Goal: Ask a question

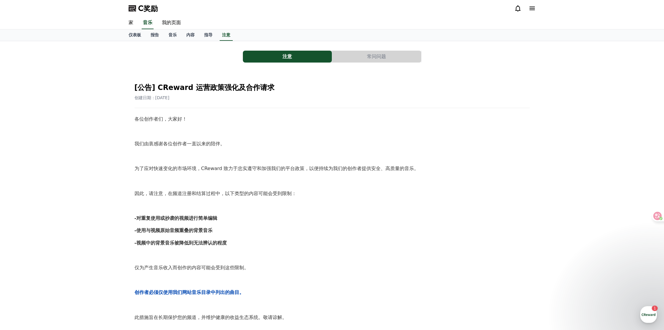
click at [408, 59] on button "常问问题" at bounding box center [376, 57] width 89 height 12
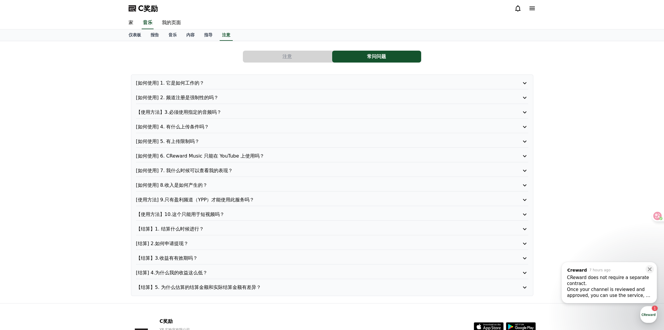
click at [596, 289] on div "Once your channel is reviewed and approved, you can use the service, so please …" at bounding box center [609, 292] width 84 height 12
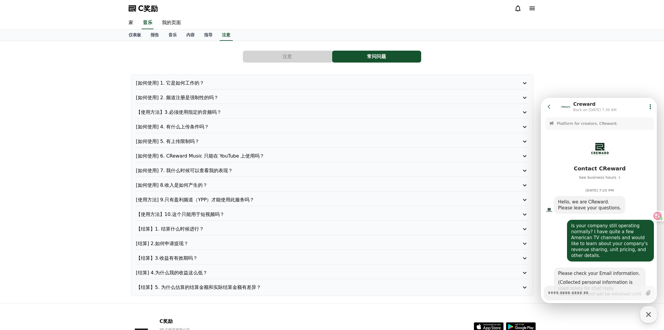
scroll to position [564, 0]
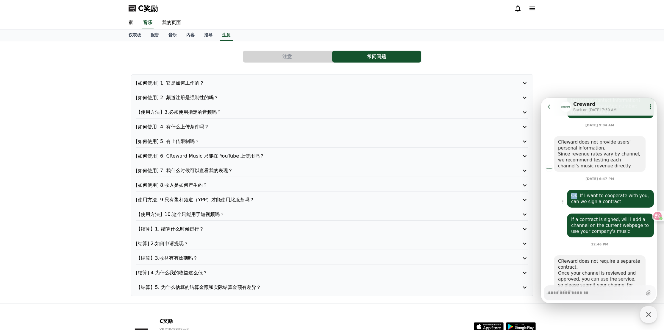
drag, startPoint x: 576, startPoint y: 170, endPoint x: 571, endPoint y: 171, distance: 5.5
click at [569, 189] on div "Ok. If I want to cooperate with you, can we sign a contract" at bounding box center [610, 198] width 87 height 18
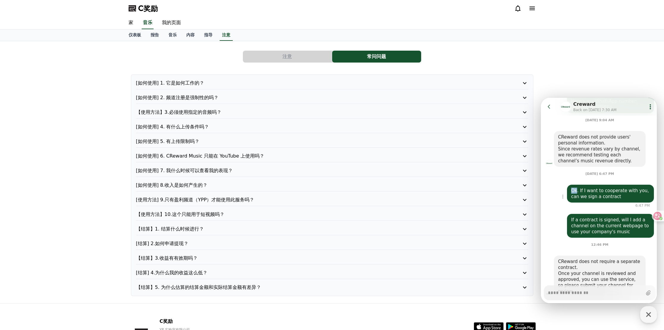
scroll to position [569, 0]
copy div "Ok"
click at [577, 293] on textarea "Messenger Input Textarea" at bounding box center [595, 290] width 94 height 10
paste textarea "**"
type textarea "*"
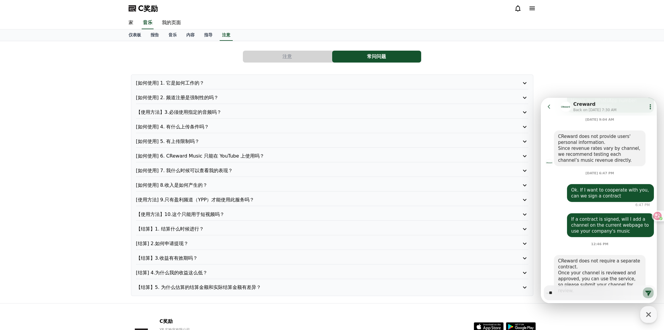
type textarea "**"
click at [647, 292] on icon at bounding box center [648, 292] width 6 height 5
type textarea "*"
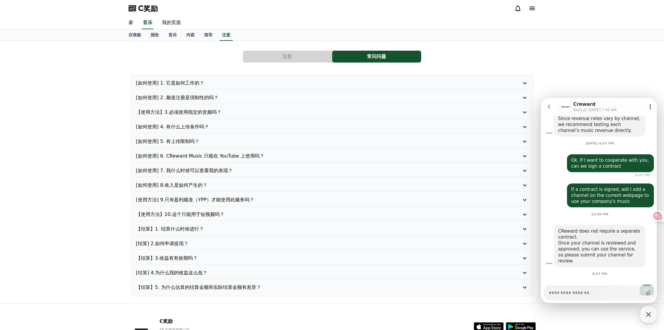
type textarea "*"
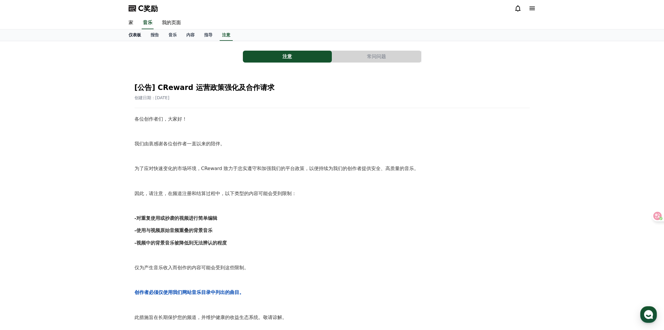
click at [136, 35] on font "仪表板" at bounding box center [135, 34] width 12 height 5
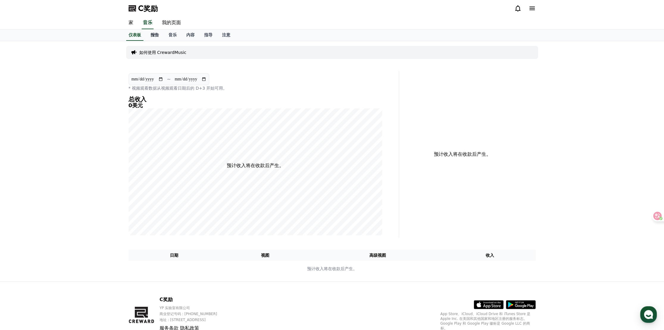
click at [158, 34] on font "报告" at bounding box center [155, 34] width 8 height 5
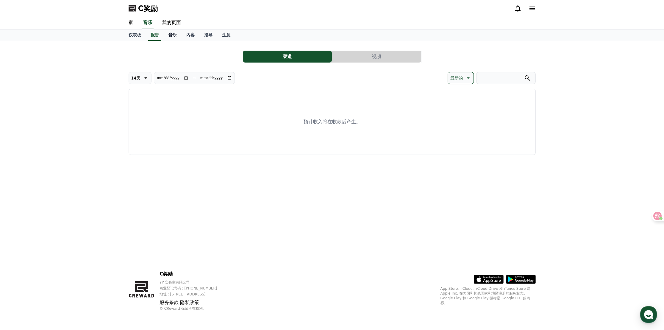
click at [169, 34] on font "音乐" at bounding box center [172, 34] width 8 height 5
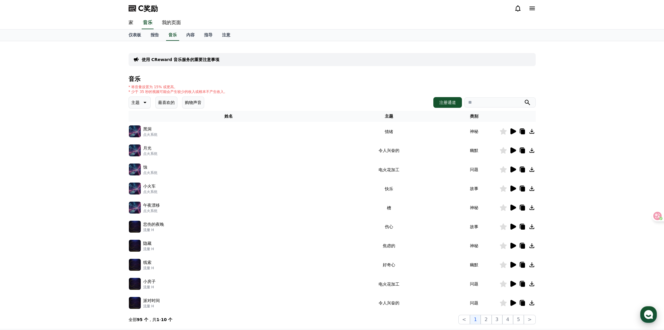
click at [649, 316] on icon "button" at bounding box center [648, 314] width 11 height 11
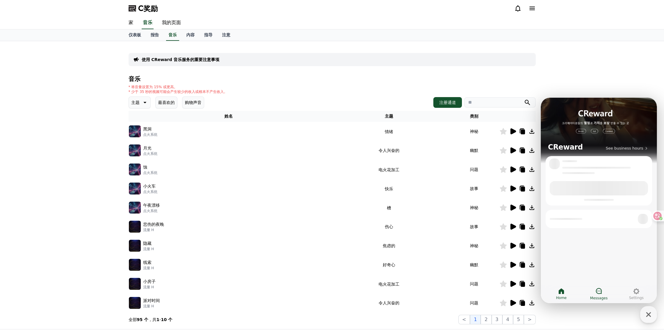
click at [597, 293] on icon at bounding box center [598, 290] width 7 height 7
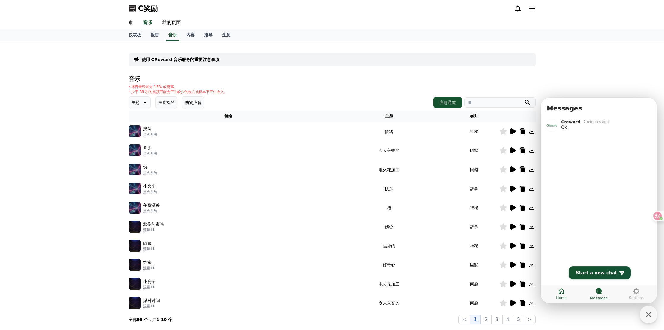
click at [563, 294] on icon at bounding box center [560, 290] width 7 height 7
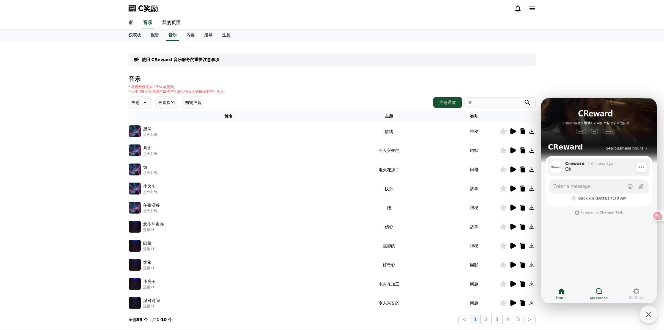
click at [588, 165] on div "7 minutes ago" at bounding box center [599, 163] width 25 height 5
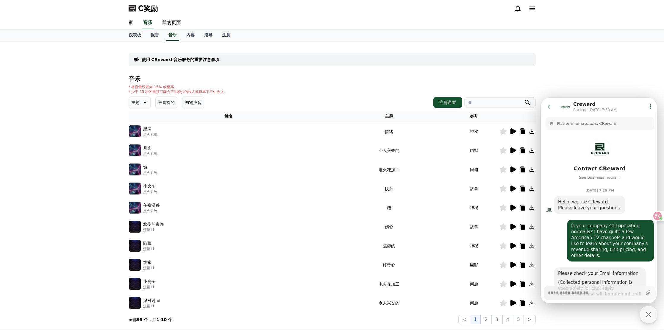
scroll to position [593, 0]
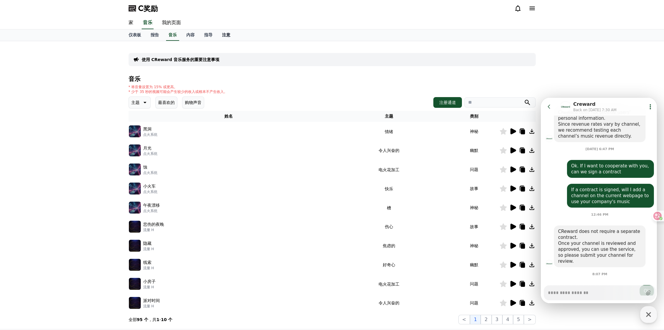
type textarea "*"
click at [225, 34] on font "注意" at bounding box center [226, 34] width 8 height 5
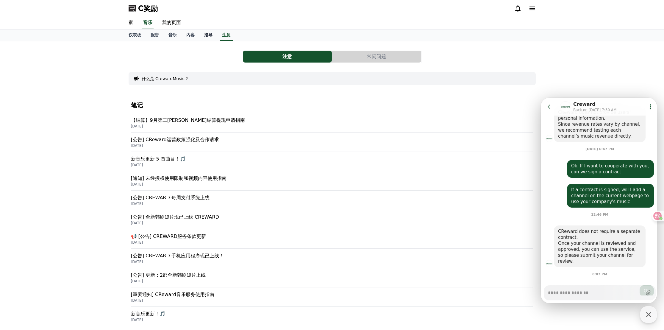
click at [208, 33] on font "指导" at bounding box center [208, 34] width 8 height 5
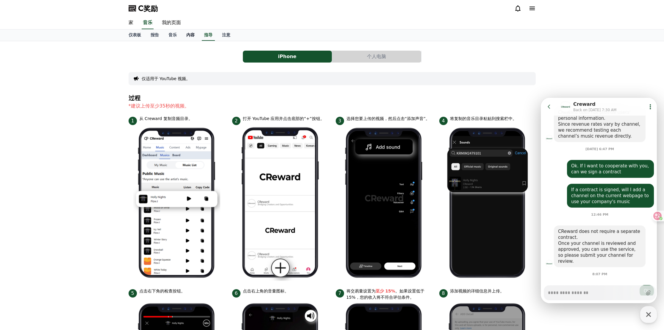
click at [189, 33] on font "内容" at bounding box center [190, 34] width 8 height 5
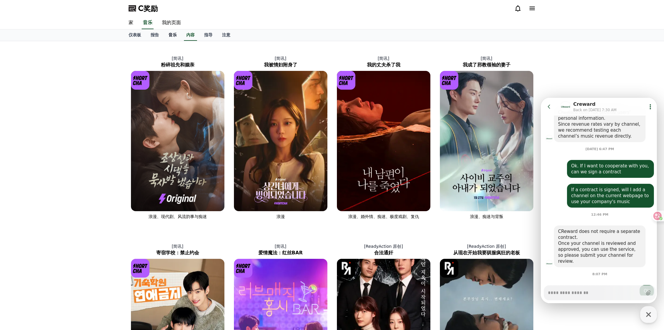
click at [178, 33] on link "音乐" at bounding box center [173, 34] width 18 height 11
click at [173, 35] on font "音乐" at bounding box center [172, 34] width 8 height 5
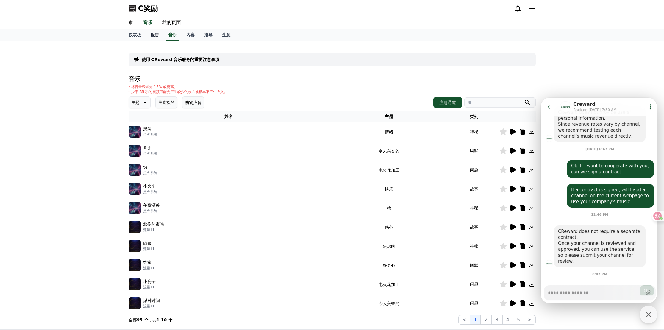
click at [156, 36] on font "报告" at bounding box center [155, 34] width 8 height 5
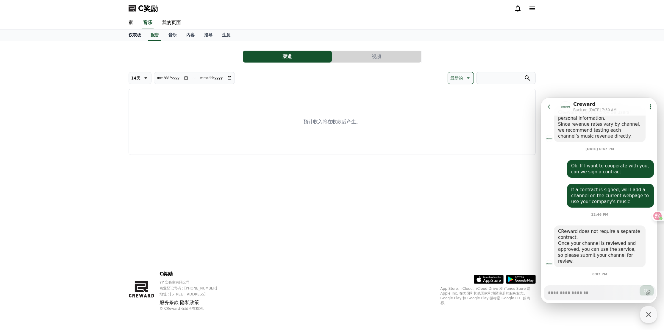
click at [131, 36] on font "仪表板" at bounding box center [135, 34] width 12 height 5
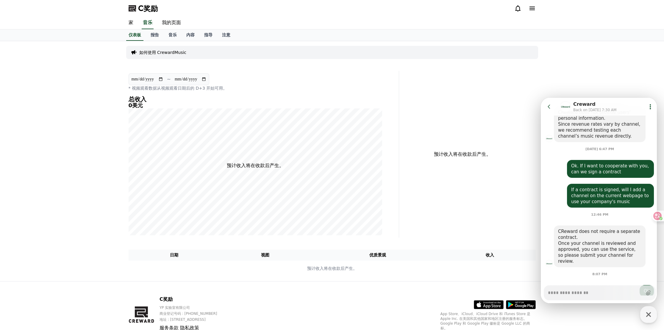
click at [529, 11] on icon at bounding box center [531, 8] width 7 height 7
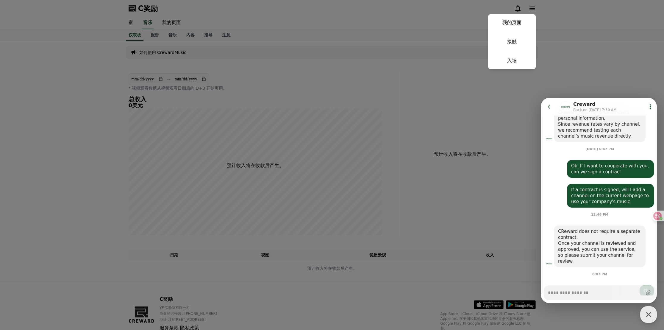
click at [409, 78] on button "关闭" at bounding box center [332, 165] width 664 height 330
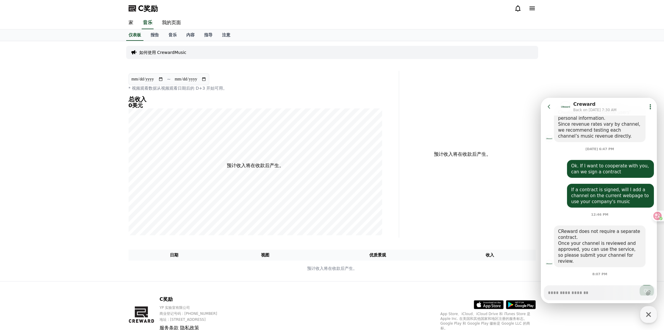
click at [555, 83] on div "**********" at bounding box center [332, 161] width 664 height 240
click at [165, 25] on font "我的页面" at bounding box center [171, 23] width 19 height 6
select select "**********"
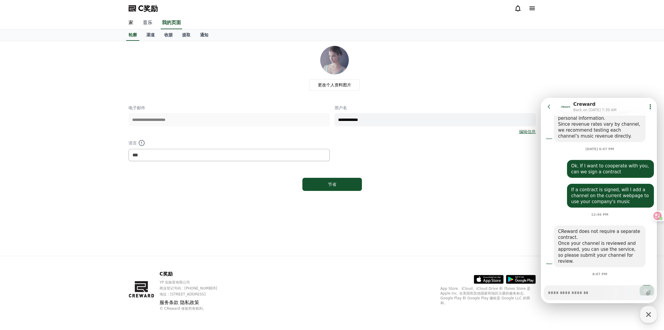
click at [149, 23] on font "音乐" at bounding box center [148, 23] width 10 height 6
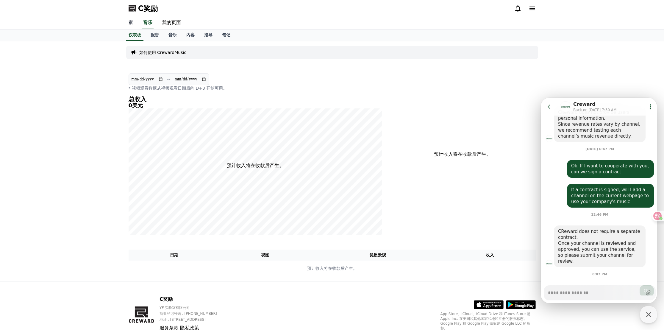
click at [130, 25] on font "家" at bounding box center [131, 23] width 5 height 6
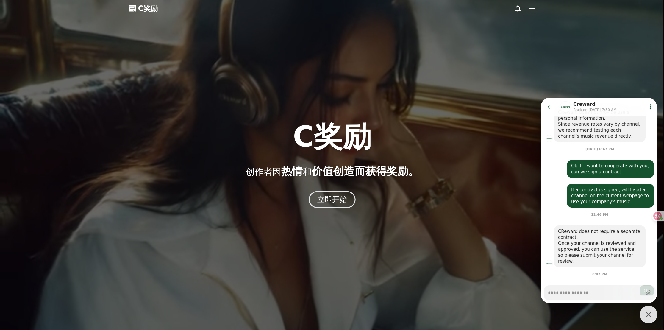
click at [324, 199] on font "立即开始" at bounding box center [332, 199] width 30 height 9
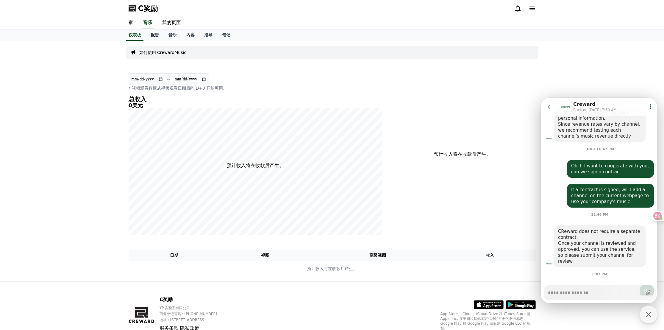
click at [156, 34] on font "报告" at bounding box center [155, 34] width 8 height 5
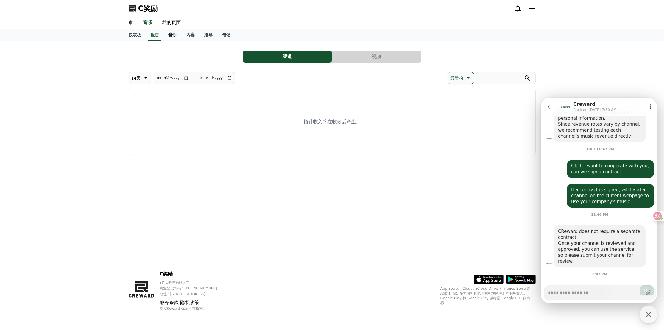
click at [170, 37] on link "音乐" at bounding box center [173, 34] width 18 height 11
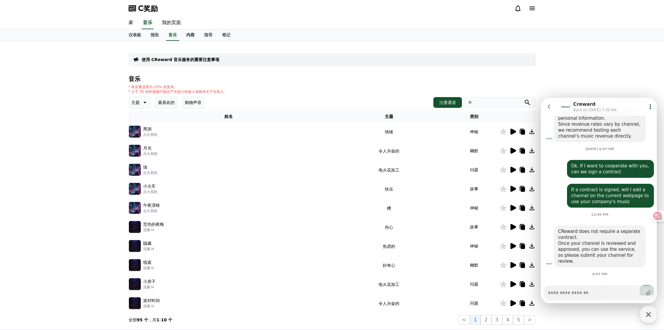
click at [191, 36] on font "内容" at bounding box center [190, 34] width 8 height 5
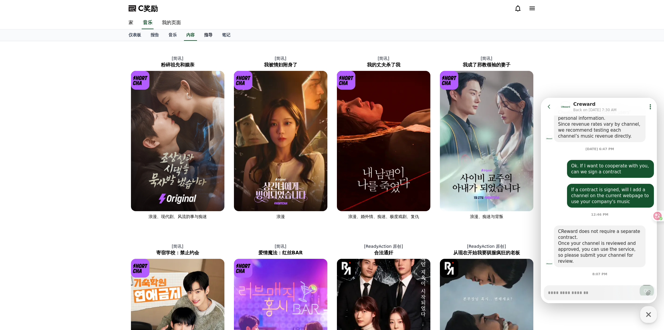
click at [209, 35] on font "指导" at bounding box center [208, 34] width 8 height 5
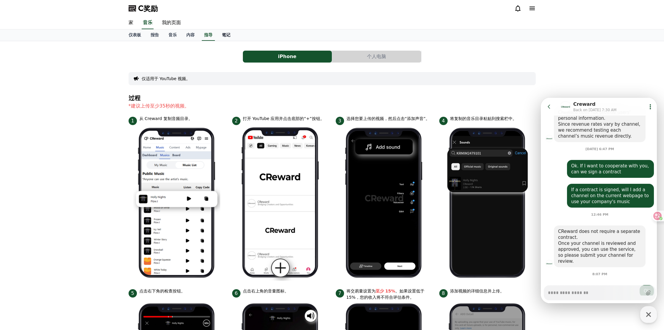
click at [226, 34] on font "笔记" at bounding box center [226, 34] width 8 height 5
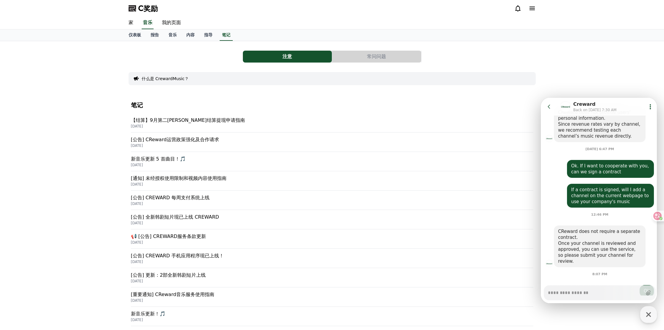
click at [577, 293] on textarea "Messenger Input Textarea" at bounding box center [595, 290] width 94 height 10
paste textarea "**********"
type textarea "*"
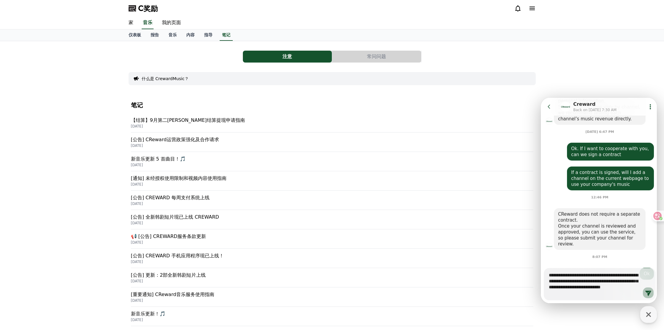
type textarea "**********"
click at [649, 290] on icon at bounding box center [647, 292] width 7 height 7
type textarea "*"
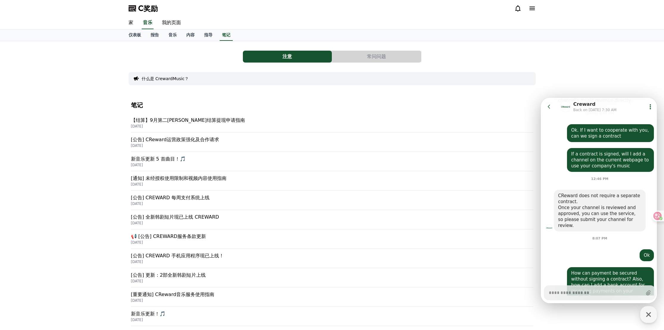
click at [527, 10] on div at bounding box center [524, 8] width 21 height 7
click at [530, 9] on icon at bounding box center [531, 8] width 7 height 7
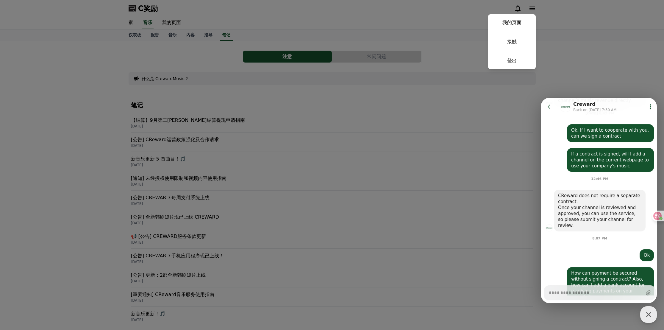
click at [517, 7] on button "关闭" at bounding box center [332, 165] width 664 height 330
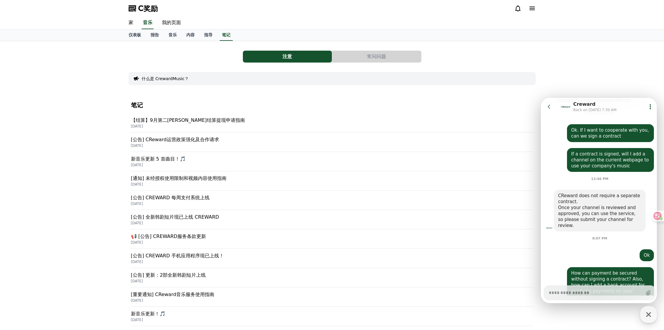
click at [517, 7] on icon at bounding box center [517, 8] width 7 height 7
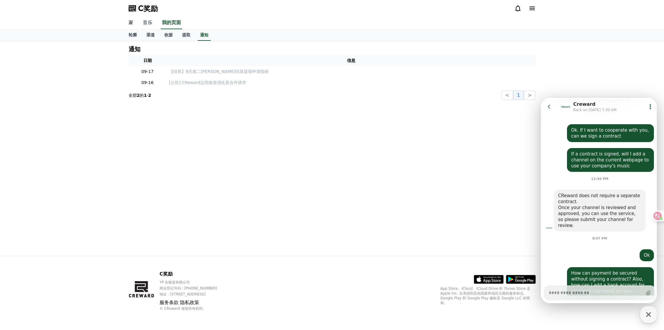
click at [148, 24] on font "音乐" at bounding box center [148, 23] width 10 height 6
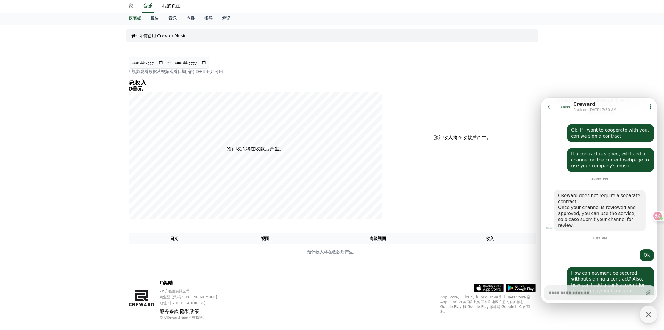
scroll to position [25, 0]
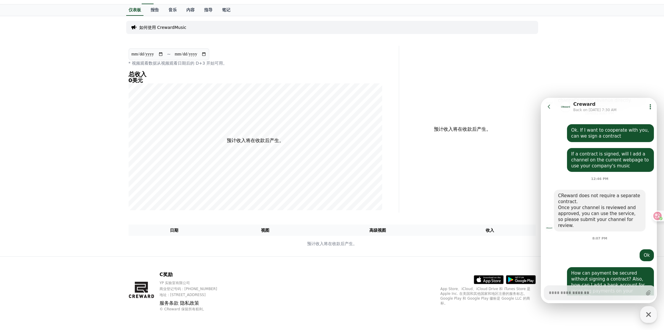
type textarea "*"
